Goal: Task Accomplishment & Management: Manage account settings

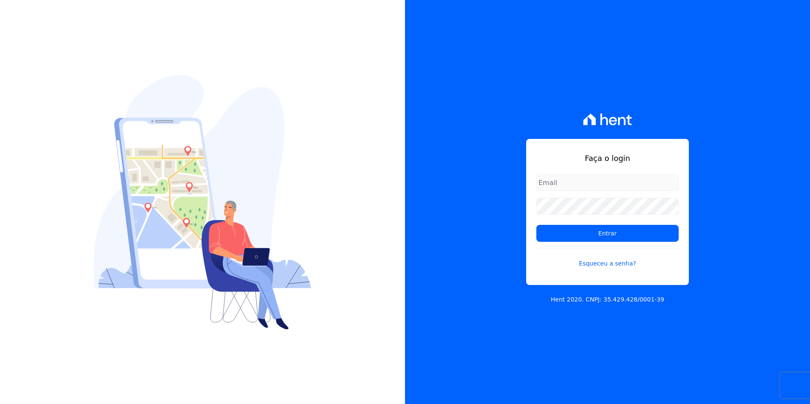
click at [592, 187] on input "email" at bounding box center [607, 182] width 142 height 17
type input "[EMAIL_ADDRESS][DOMAIN_NAME]"
click at [536, 225] on input "Entrar" at bounding box center [607, 233] width 142 height 17
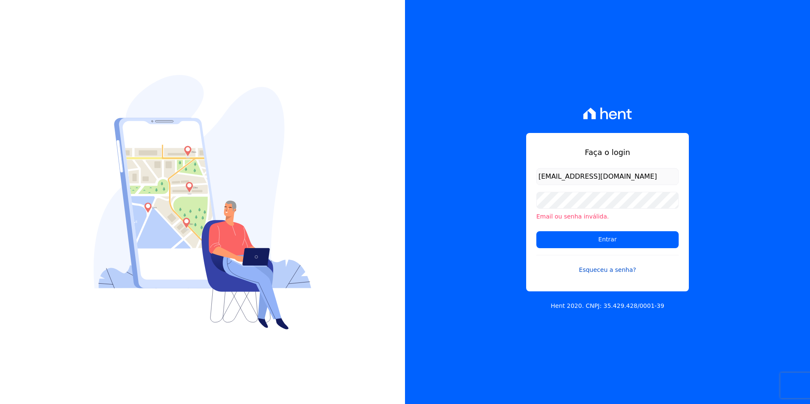
click at [609, 268] on link "Esqueceu a senha?" at bounding box center [607, 264] width 142 height 19
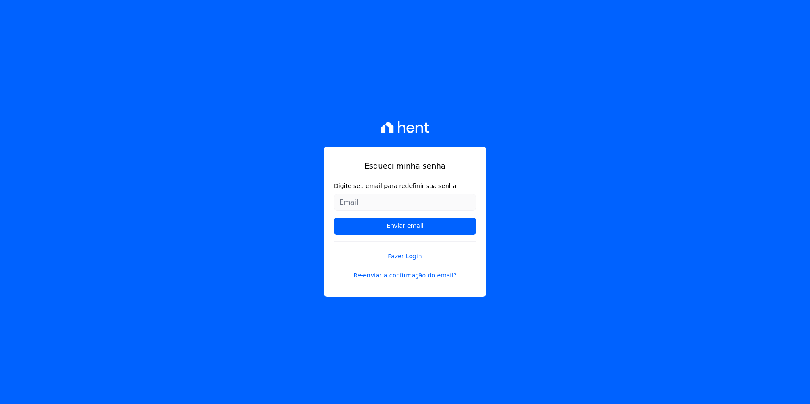
click at [403, 196] on input "Digite seu email para redefinir sua senha" at bounding box center [405, 202] width 142 height 17
type input "[EMAIL_ADDRESS][DOMAIN_NAME]"
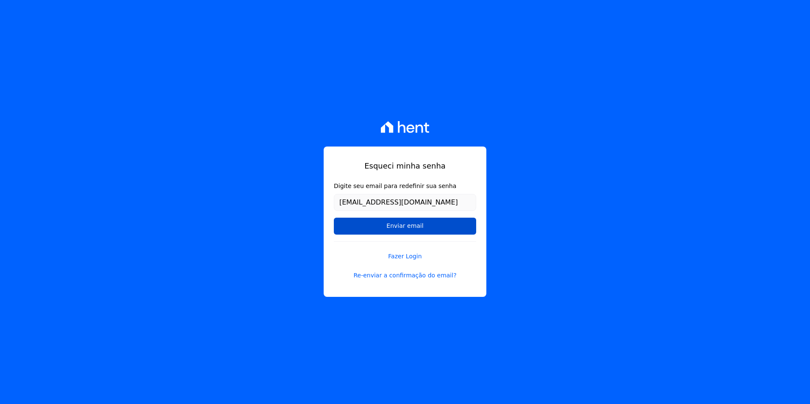
click at [390, 224] on input "Enviar email" at bounding box center [405, 226] width 142 height 17
click at [382, 231] on input "Enviar email" at bounding box center [405, 226] width 142 height 17
click at [363, 224] on input "Enviar email" at bounding box center [405, 226] width 142 height 17
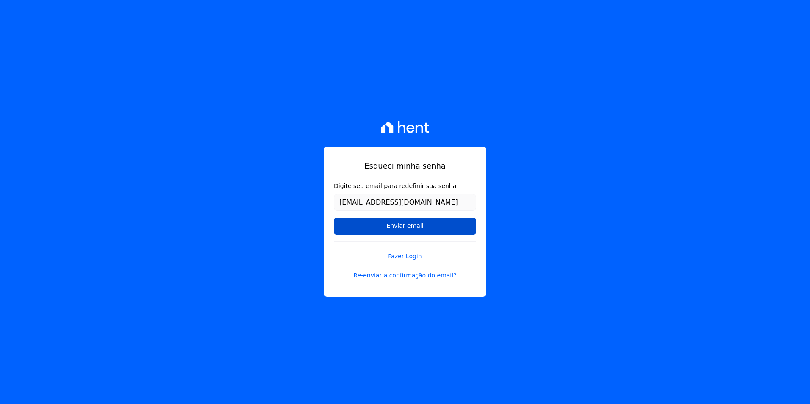
click at [381, 229] on input "Enviar email" at bounding box center [405, 226] width 142 height 17
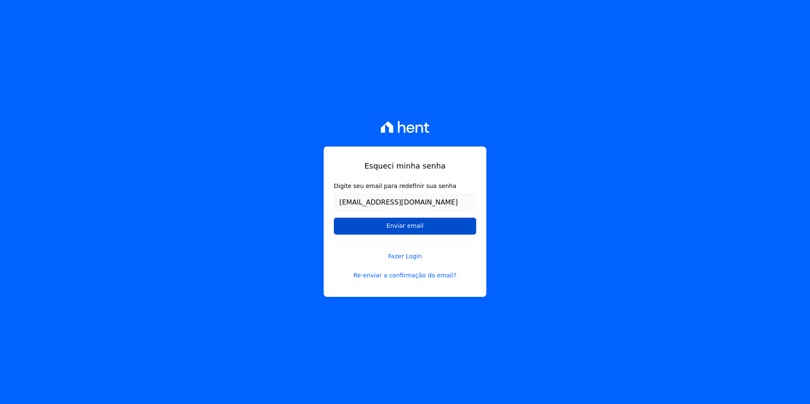
click at [381, 229] on input "Enviar email" at bounding box center [405, 226] width 142 height 17
click at [391, 221] on input "Enviar email" at bounding box center [405, 226] width 142 height 17
click at [427, 275] on link "Re-enviar a confirmação do email?" at bounding box center [405, 275] width 142 height 9
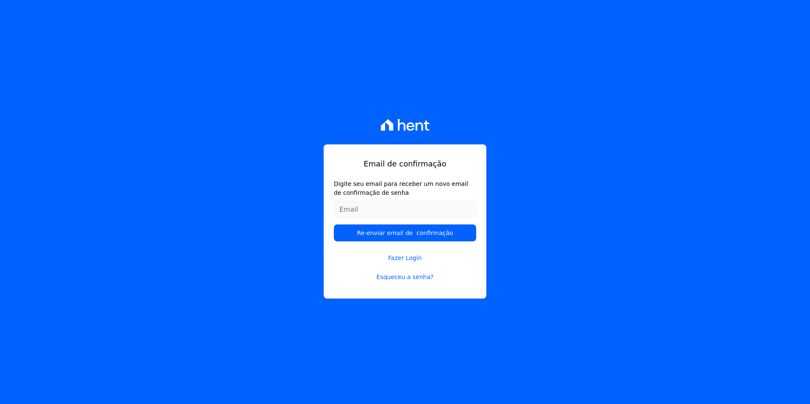
click at [392, 213] on input "Digite seu email para receber um novo email de confirmação de senha" at bounding box center [405, 209] width 142 height 17
click at [383, 208] on input "Digite seu email para receber um novo email de confirmação de senha" at bounding box center [405, 209] width 142 height 17
type input "[EMAIL_ADDRESS][DOMAIN_NAME]"
click at [334, 224] on input "Re-enviar email de confirmação" at bounding box center [405, 232] width 142 height 17
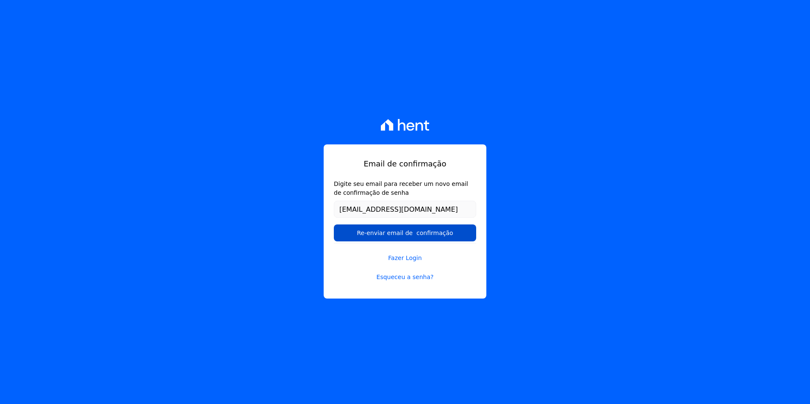
click at [446, 235] on input "Re-enviar email de confirmação" at bounding box center [405, 232] width 142 height 17
click at [428, 239] on input "Re-enviar email de confirmação" at bounding box center [405, 232] width 142 height 17
click at [428, 238] on input "Re-enviar email de confirmação" at bounding box center [405, 232] width 142 height 17
